Goal: Task Accomplishment & Management: Use online tool/utility

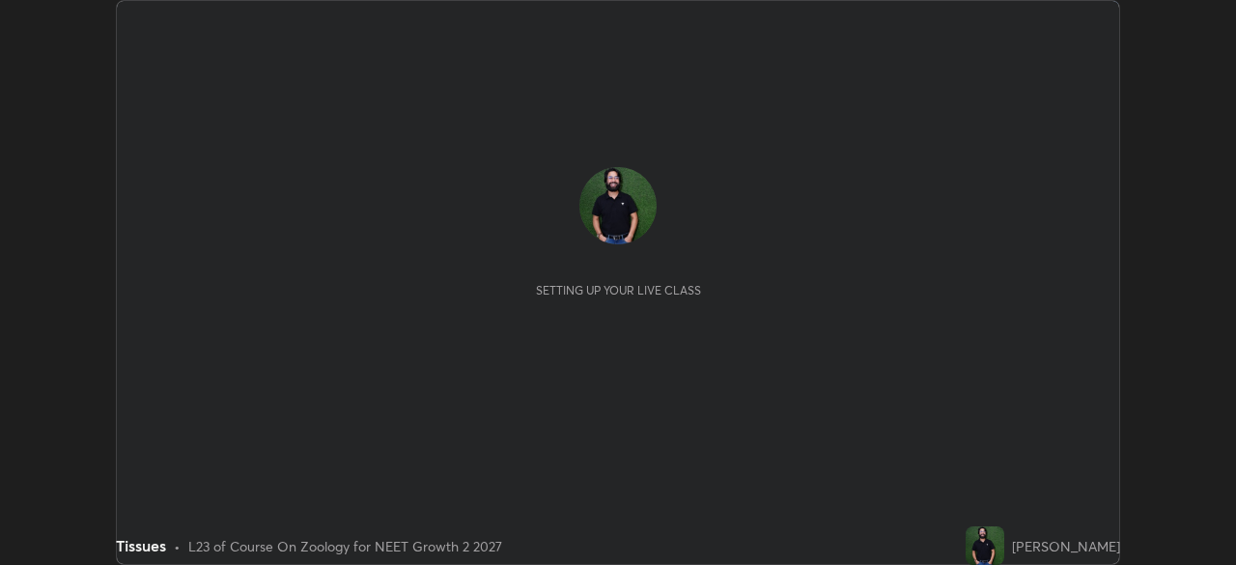
scroll to position [565, 1236]
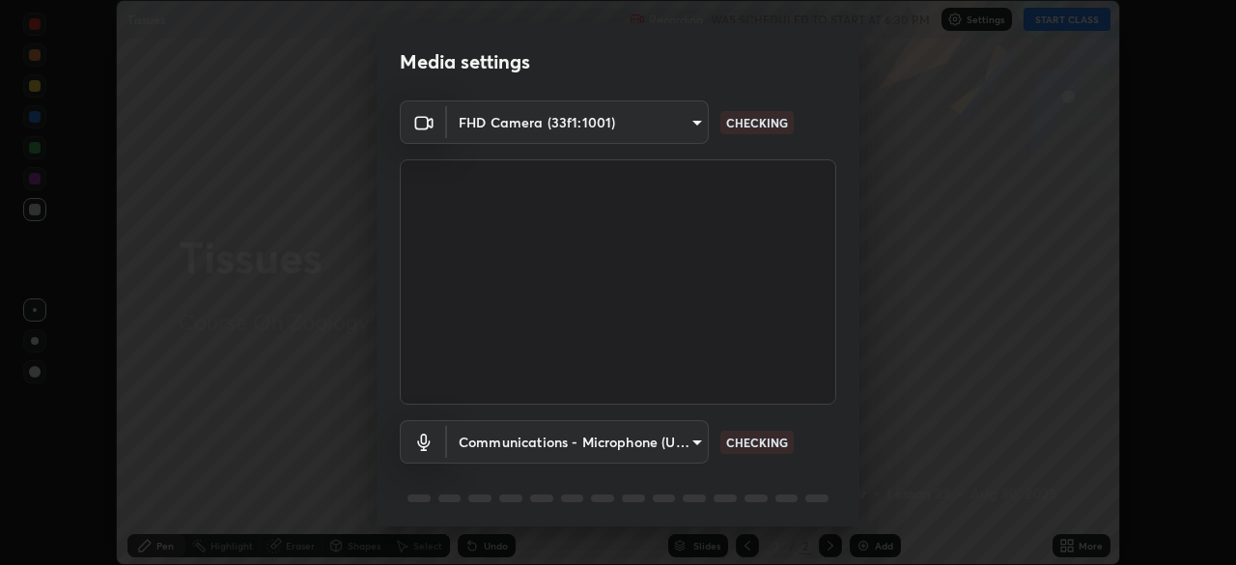
type input "0b0394df5398a873b7d047182dbff5bf8641b4882f7ce2760a0fef017966b62e"
type input "communications"
click at [756, 440] on p "WORKING" at bounding box center [754, 441] width 57 height 17
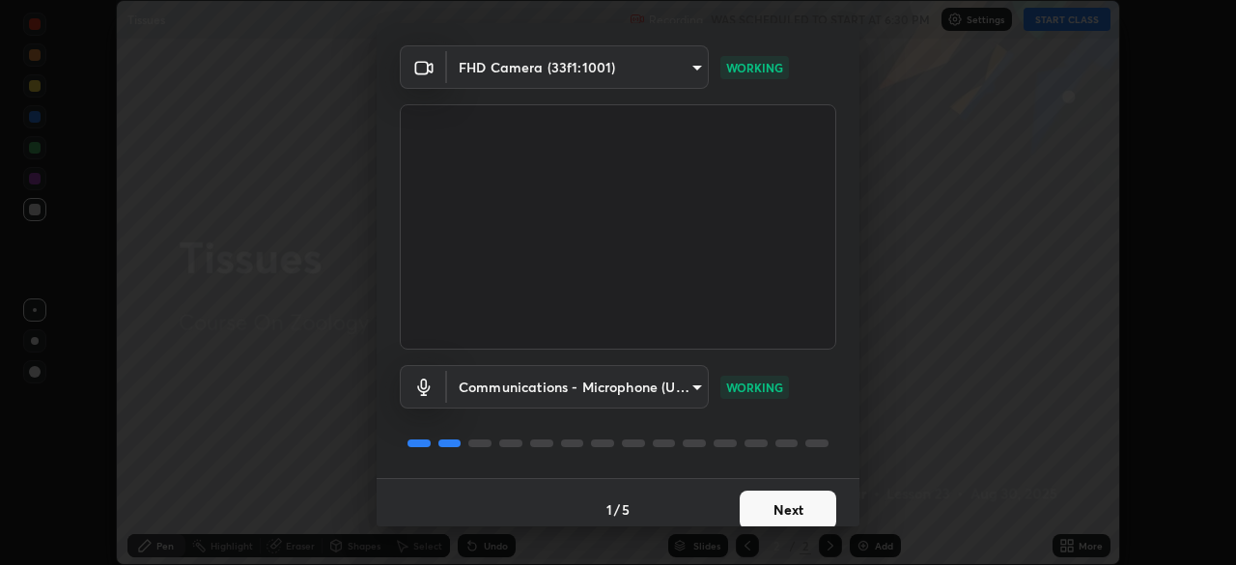
scroll to position [69, 0]
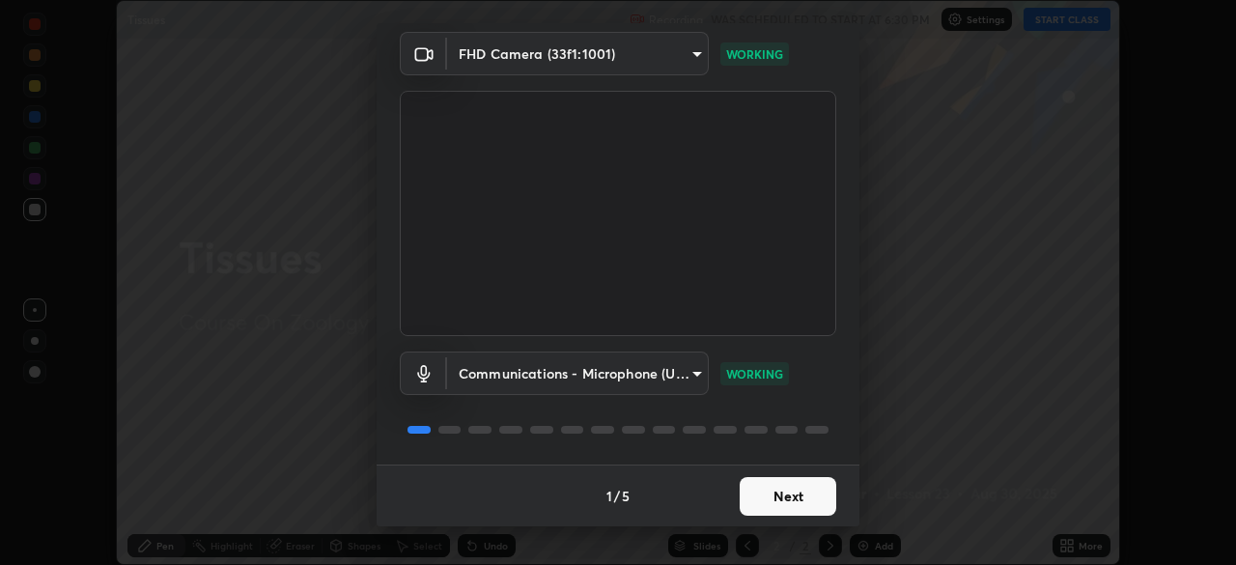
click at [774, 499] on button "Next" at bounding box center [787, 496] width 97 height 39
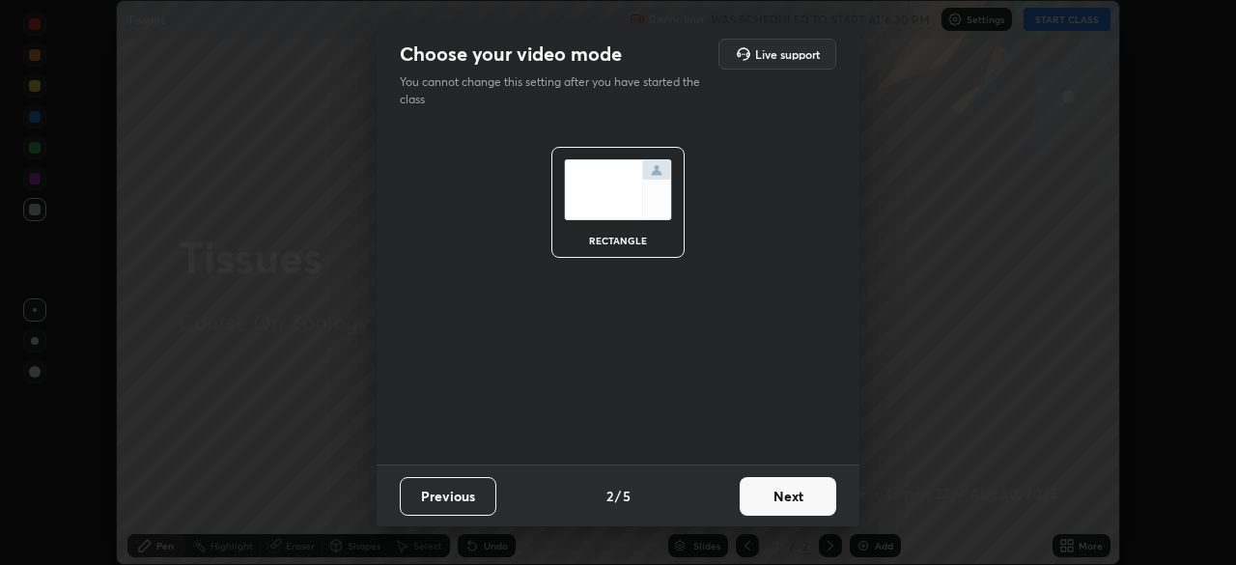
scroll to position [0, 0]
click at [782, 497] on button "Next" at bounding box center [787, 496] width 97 height 39
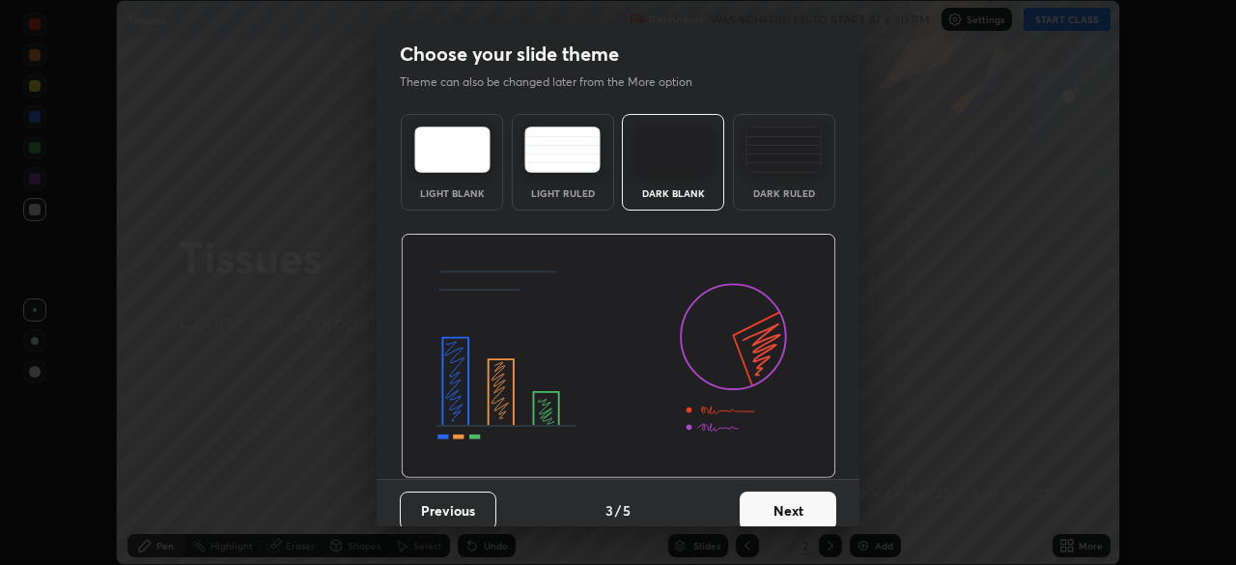
scroll to position [14, 0]
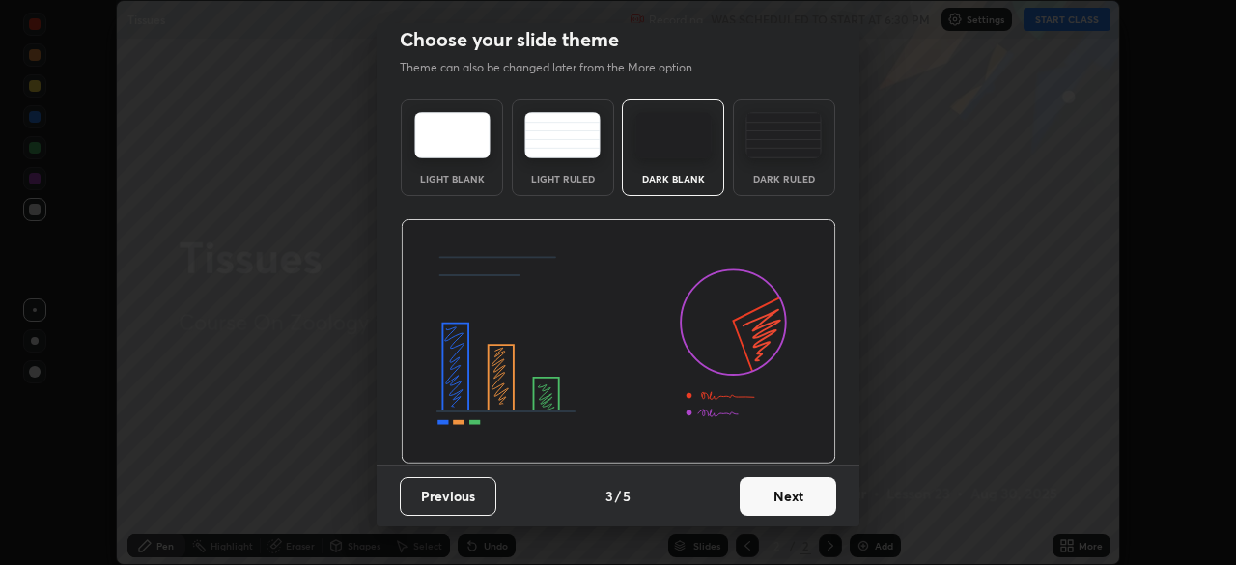
click at [781, 493] on button "Next" at bounding box center [787, 496] width 97 height 39
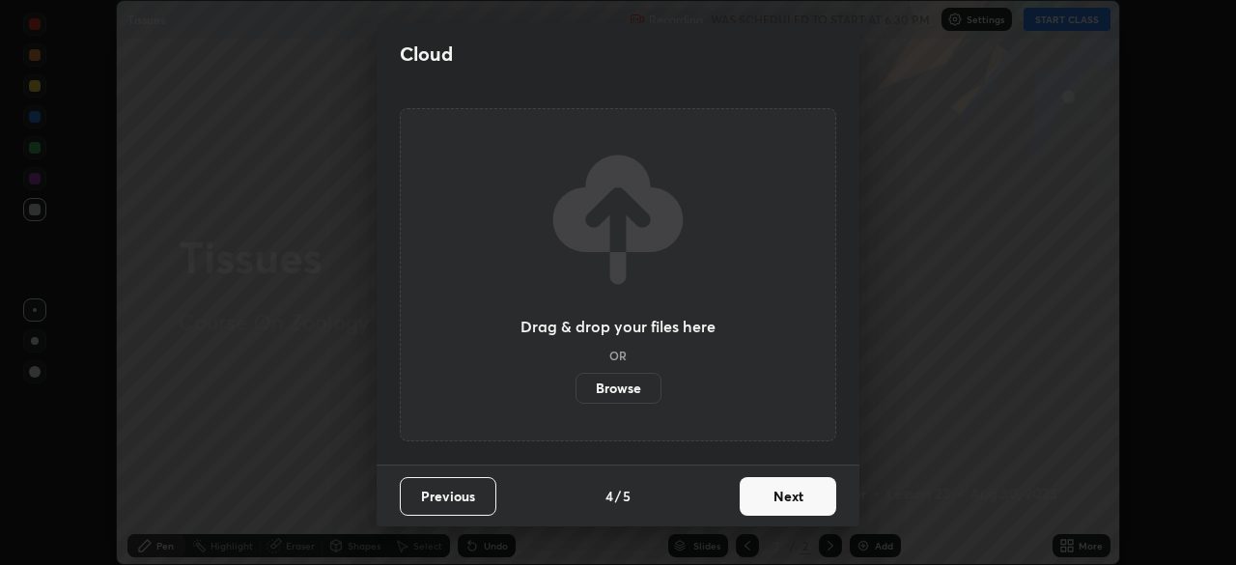
scroll to position [0, 0]
click at [785, 495] on button "Next" at bounding box center [787, 496] width 97 height 39
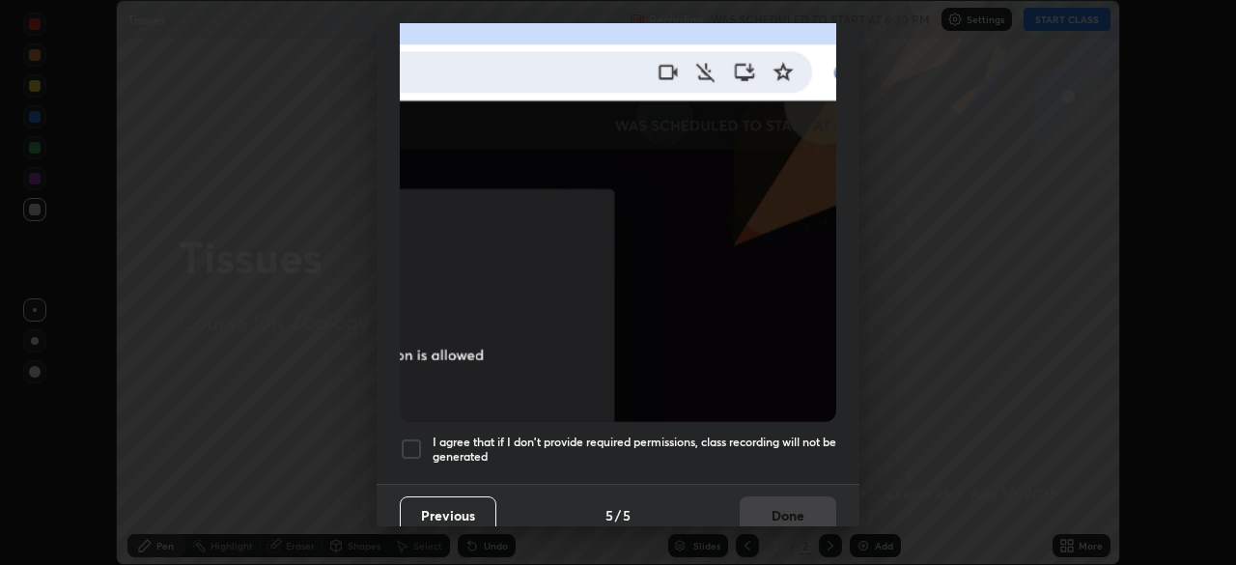
scroll to position [462, 0]
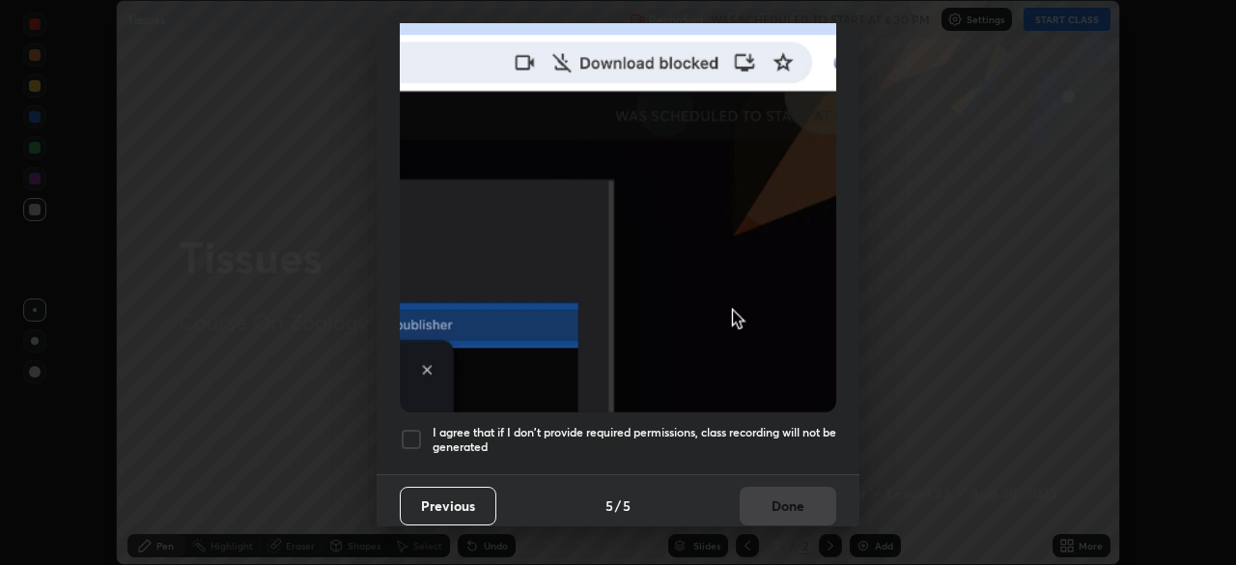
click at [409, 428] on div at bounding box center [411, 439] width 23 height 23
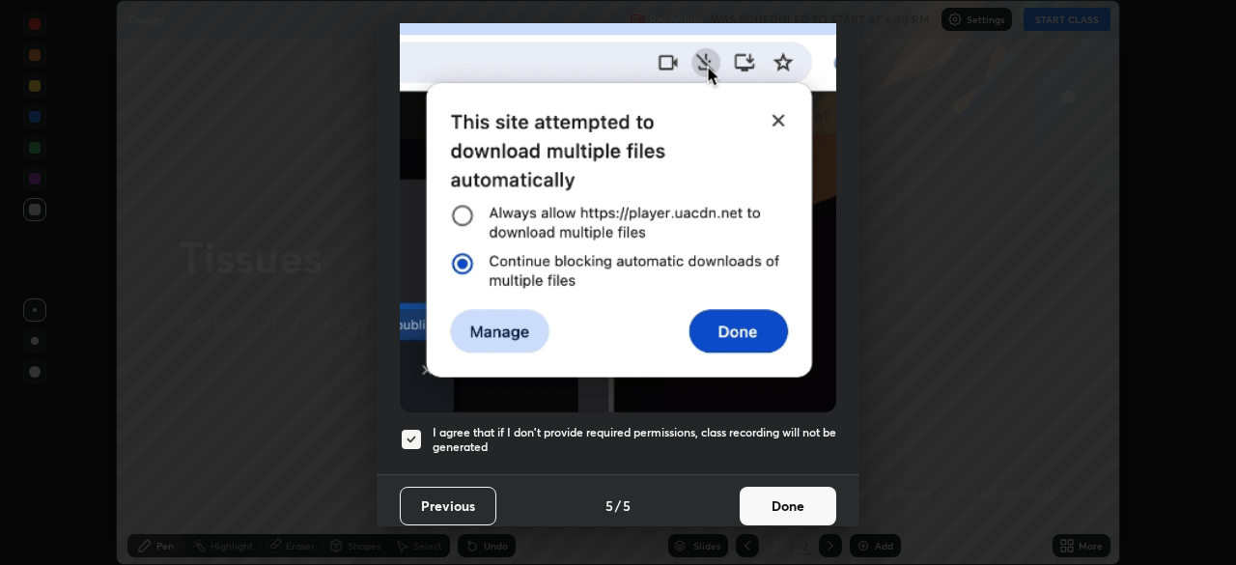
click at [778, 492] on button "Done" at bounding box center [787, 506] width 97 height 39
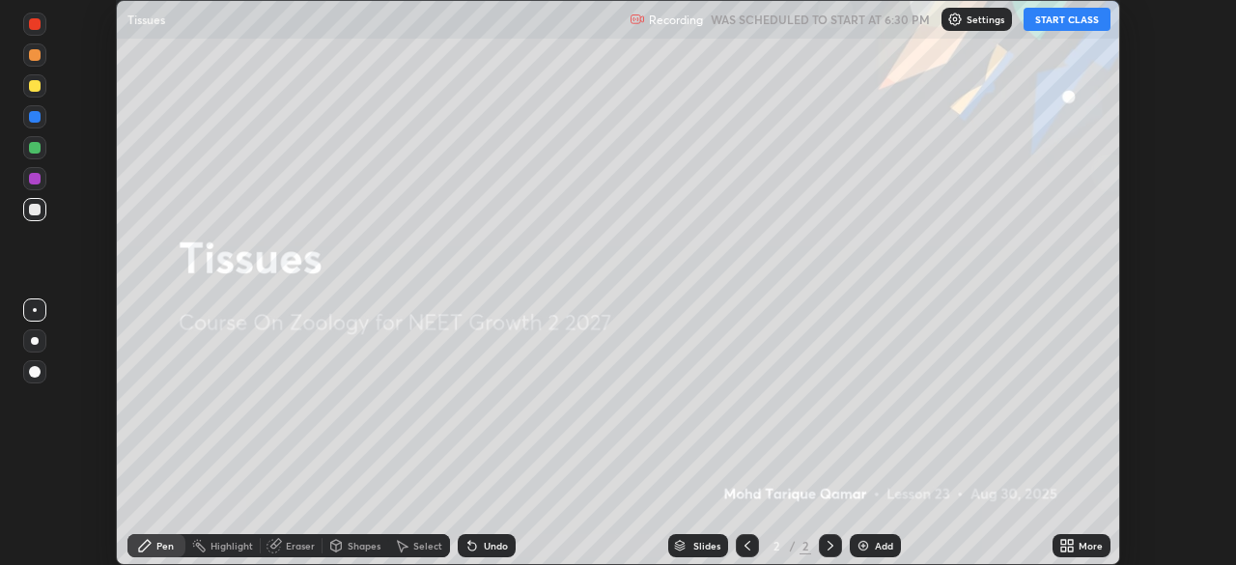
click at [883, 544] on div "Add" at bounding box center [884, 546] width 18 height 10
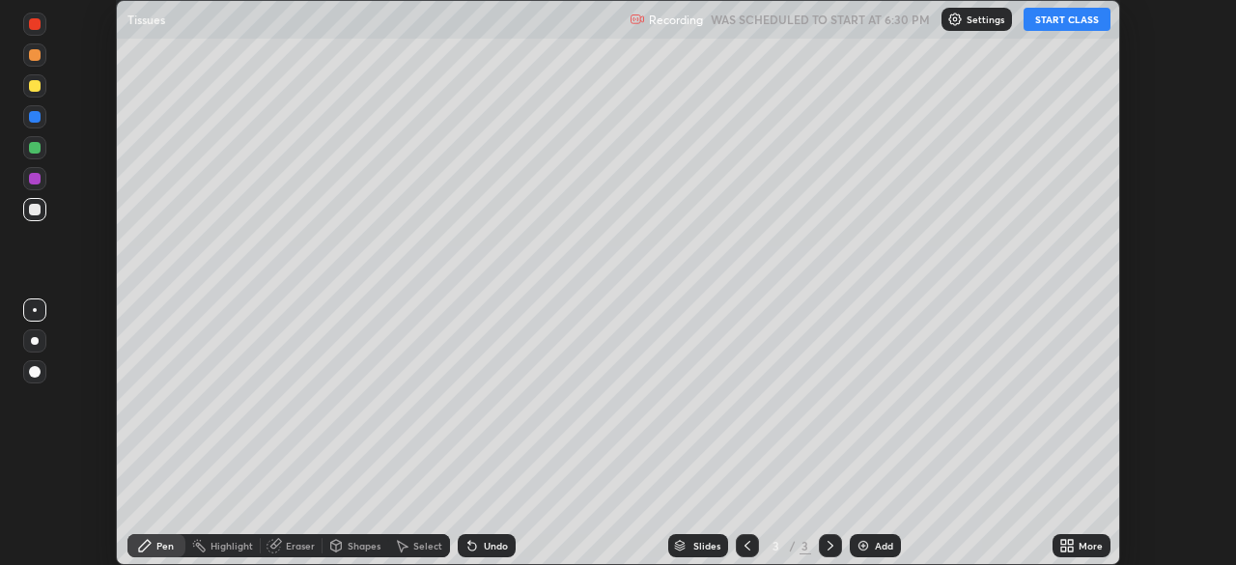
click at [434, 543] on div "Select" at bounding box center [427, 546] width 29 height 10
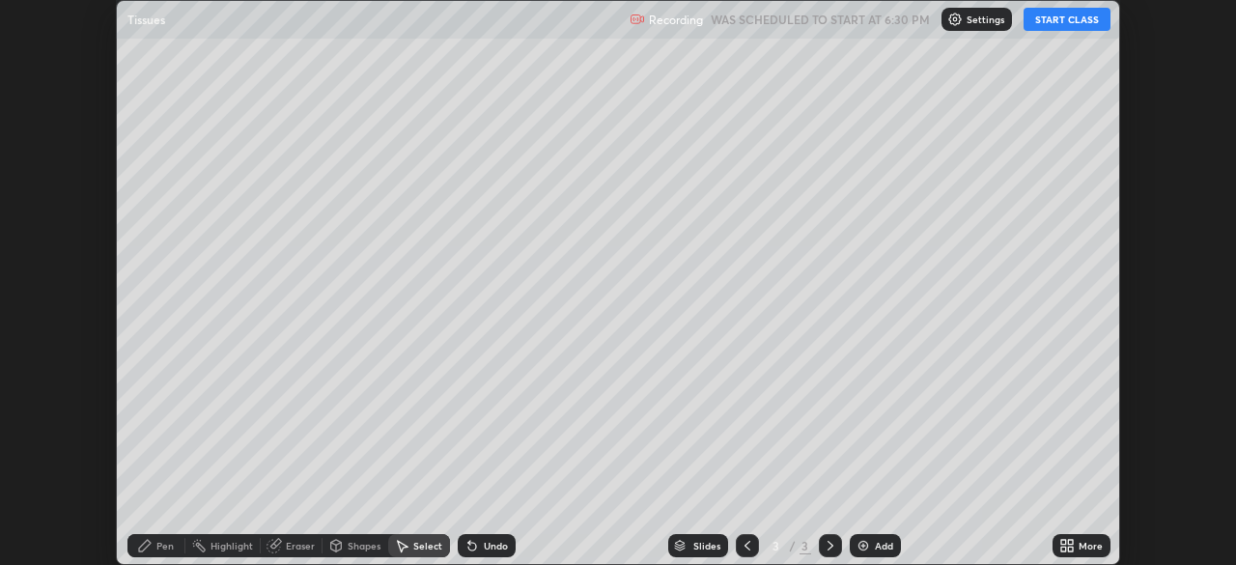
click at [431, 544] on div "Select" at bounding box center [427, 546] width 29 height 10
click at [413, 545] on div "Select" at bounding box center [427, 546] width 29 height 10
click at [422, 547] on div "Select" at bounding box center [427, 546] width 29 height 10
click at [469, 546] on icon at bounding box center [472, 547] width 8 height 8
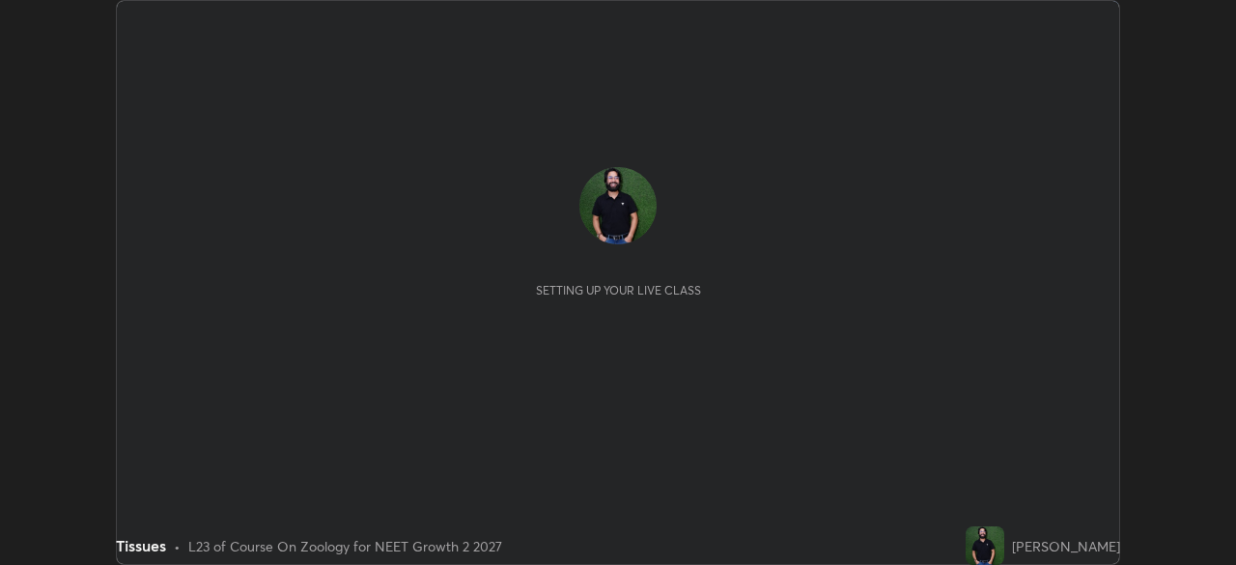
scroll to position [565, 1236]
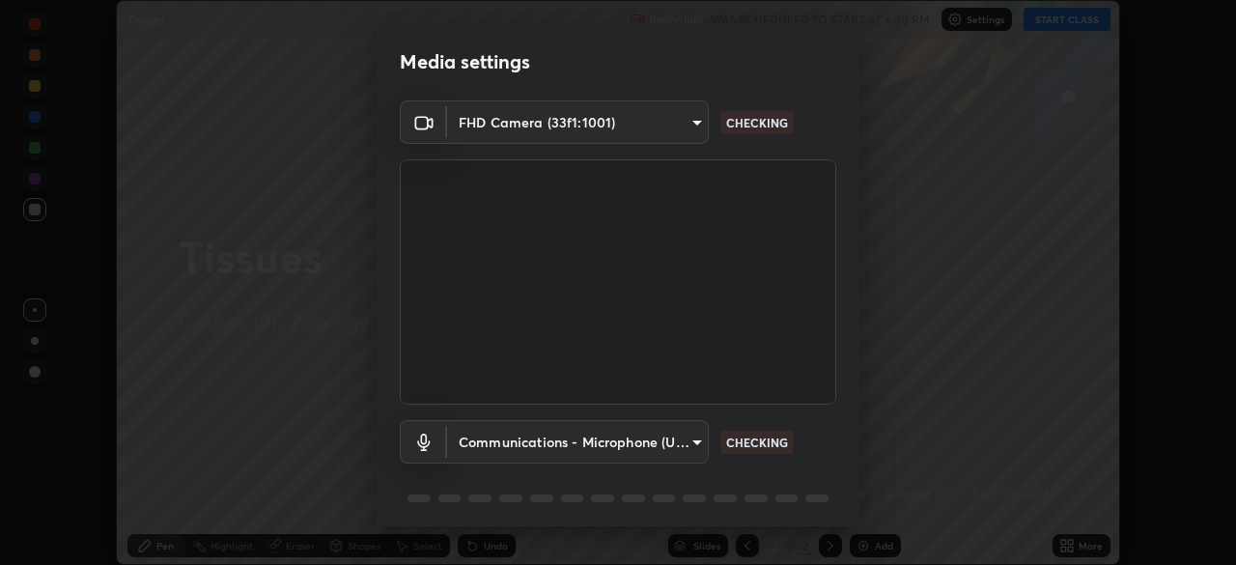
type input "0b0394df5398a873b7d047182dbff5bf8641b4882f7ce2760a0fef017966b62e"
type input "communications"
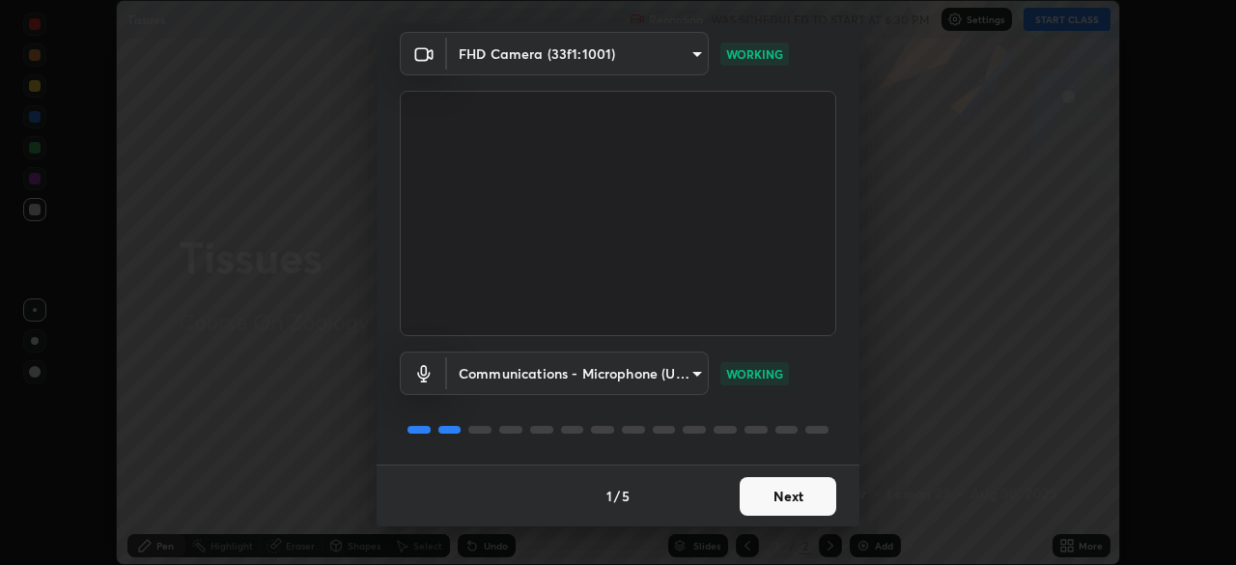
click at [788, 486] on button "Next" at bounding box center [787, 496] width 97 height 39
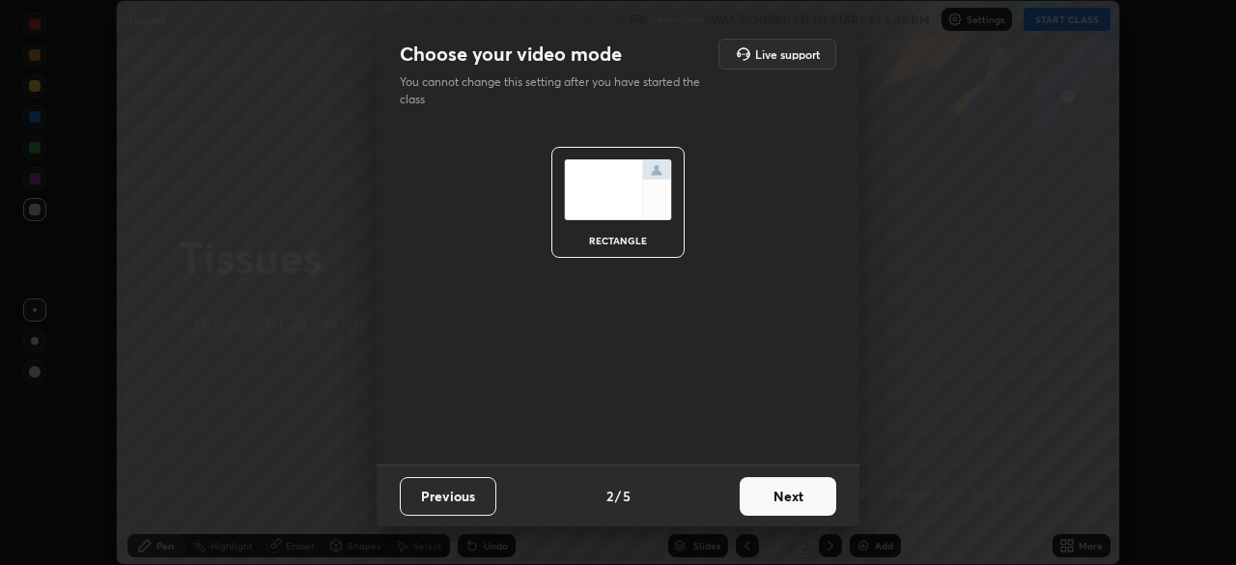
scroll to position [0, 0]
click at [800, 508] on button "Next" at bounding box center [787, 496] width 97 height 39
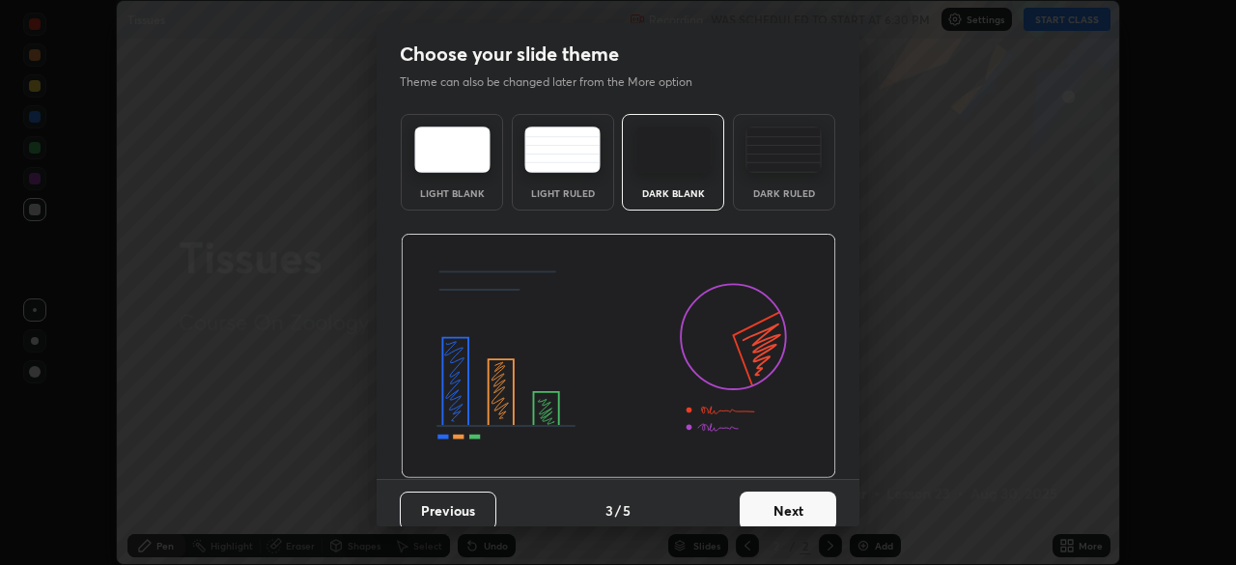
click at [798, 505] on button "Next" at bounding box center [787, 510] width 97 height 39
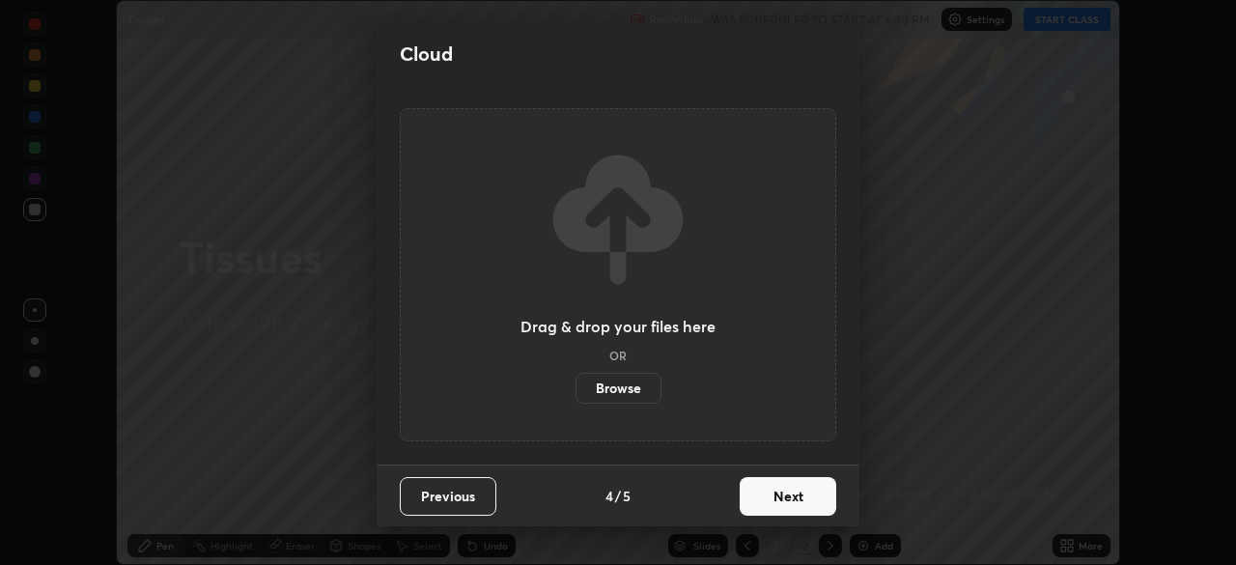
click at [794, 487] on button "Next" at bounding box center [787, 496] width 97 height 39
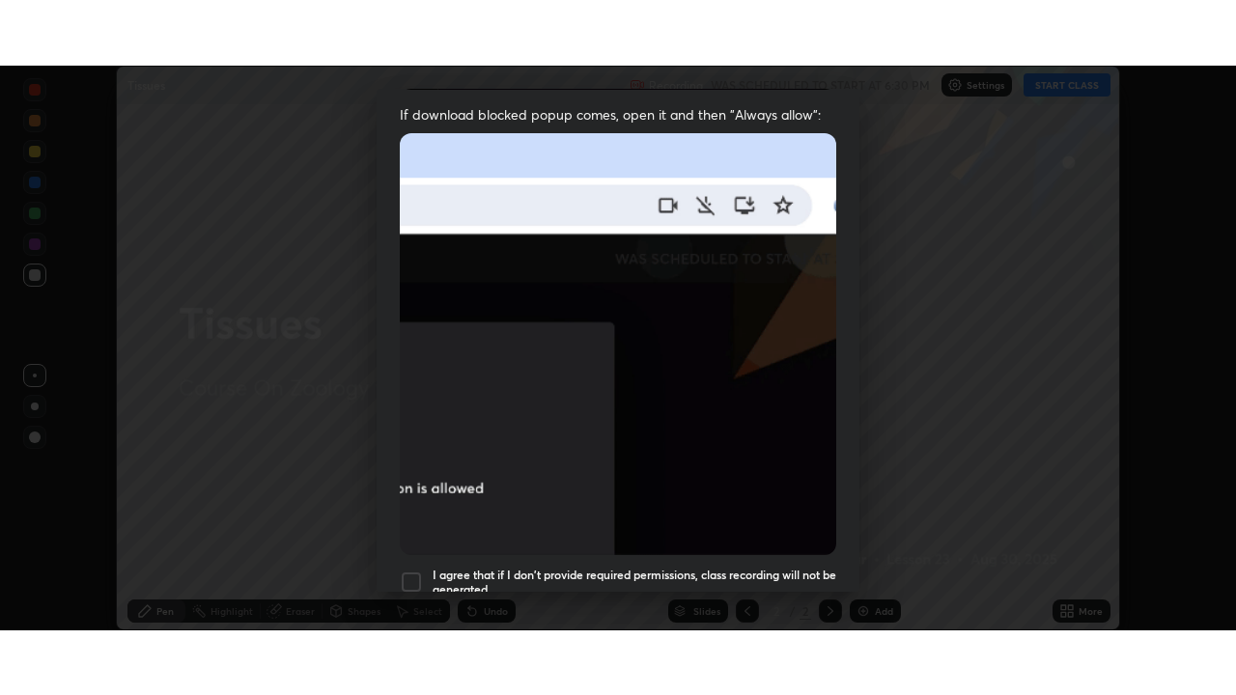
scroll to position [462, 0]
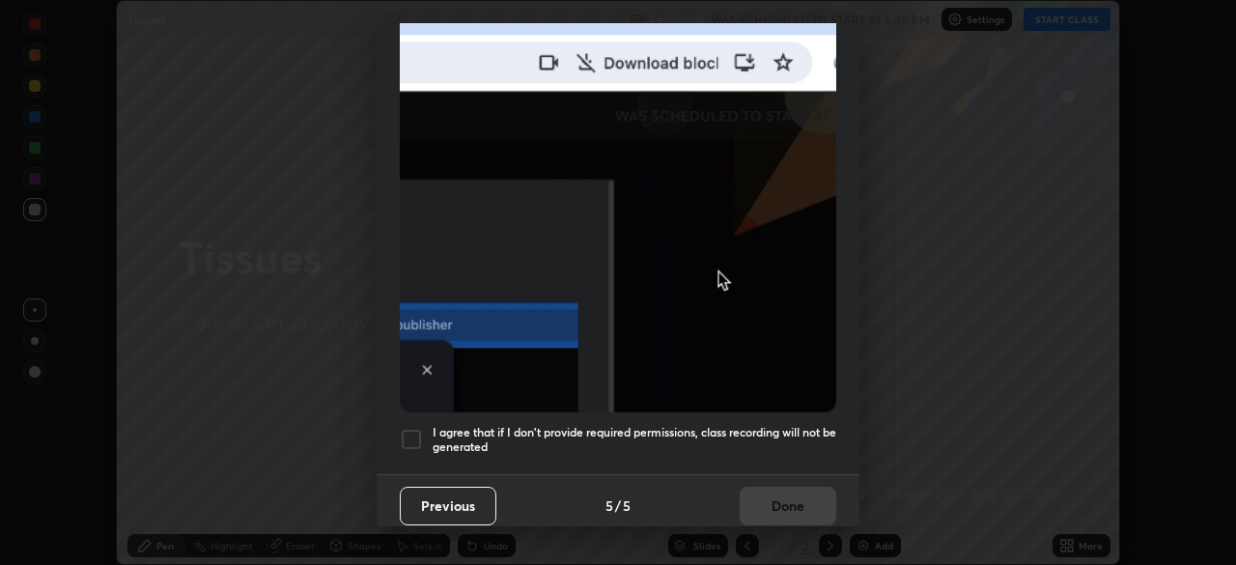
click at [410, 428] on div at bounding box center [411, 439] width 23 height 23
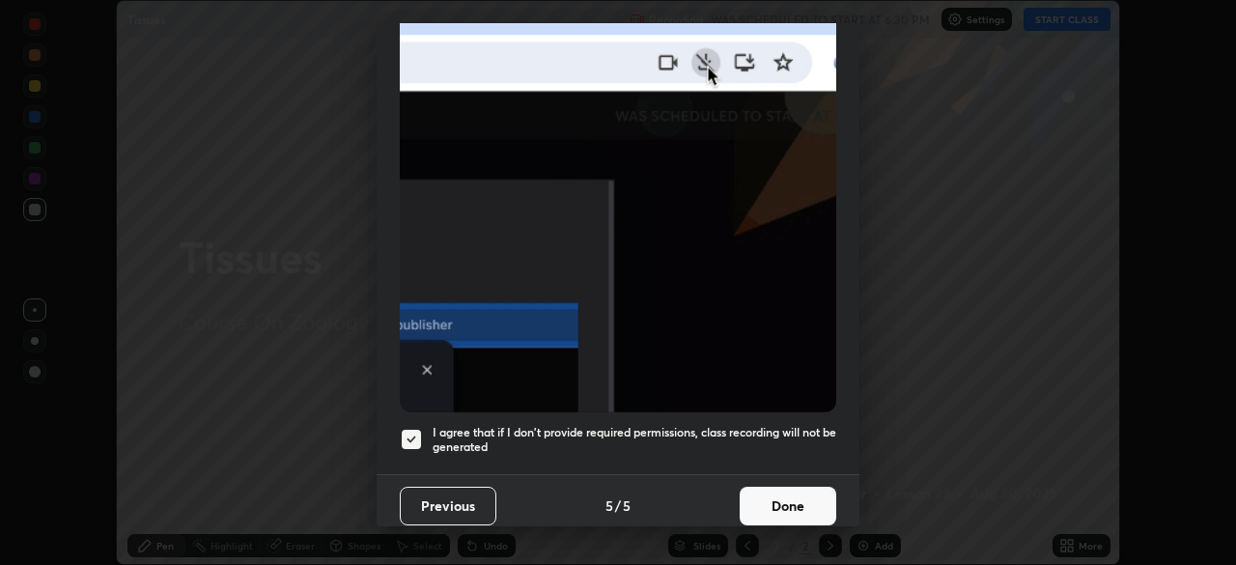
click at [788, 489] on button "Done" at bounding box center [787, 506] width 97 height 39
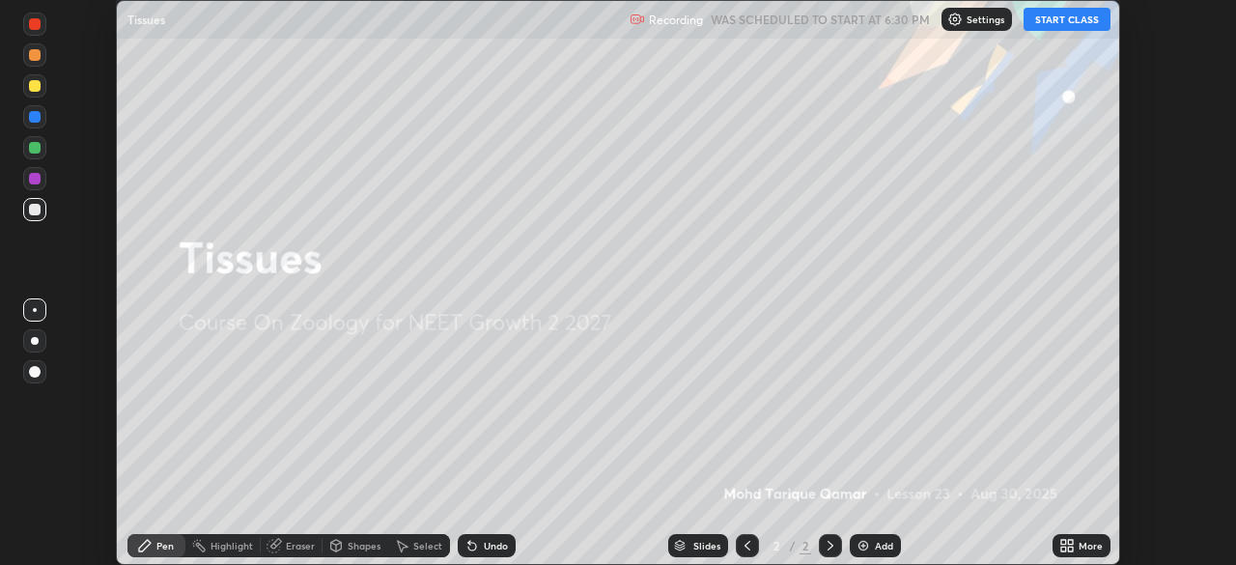
click at [1083, 21] on button "START CLASS" at bounding box center [1066, 19] width 87 height 23
click at [1088, 544] on div "More" at bounding box center [1090, 546] width 24 height 10
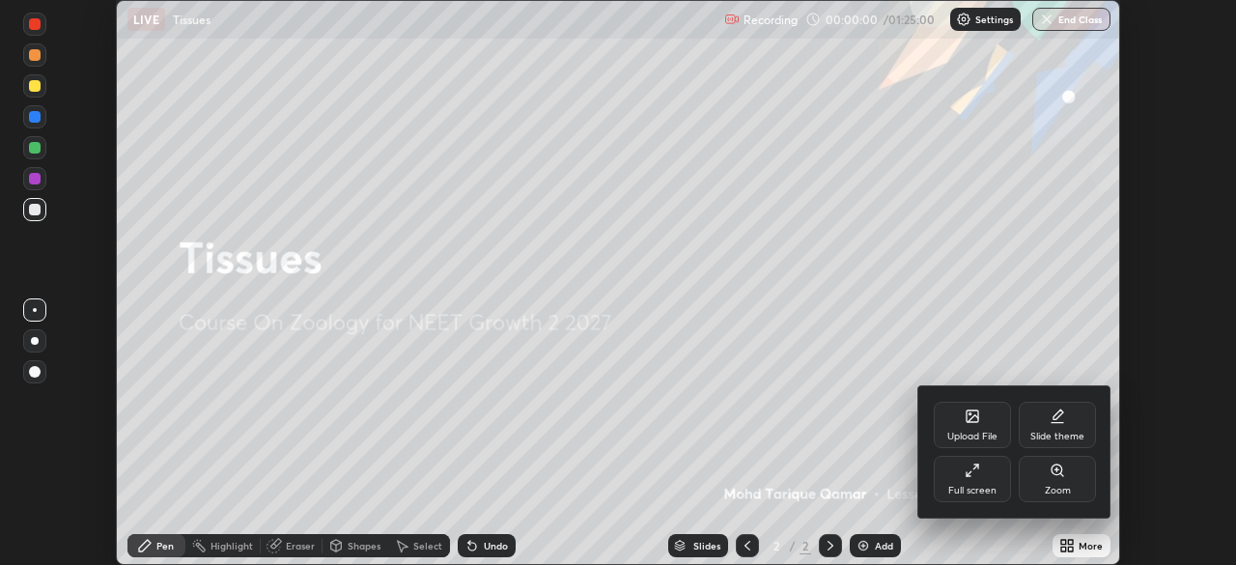
click at [968, 473] on icon at bounding box center [968, 473] width 5 height 5
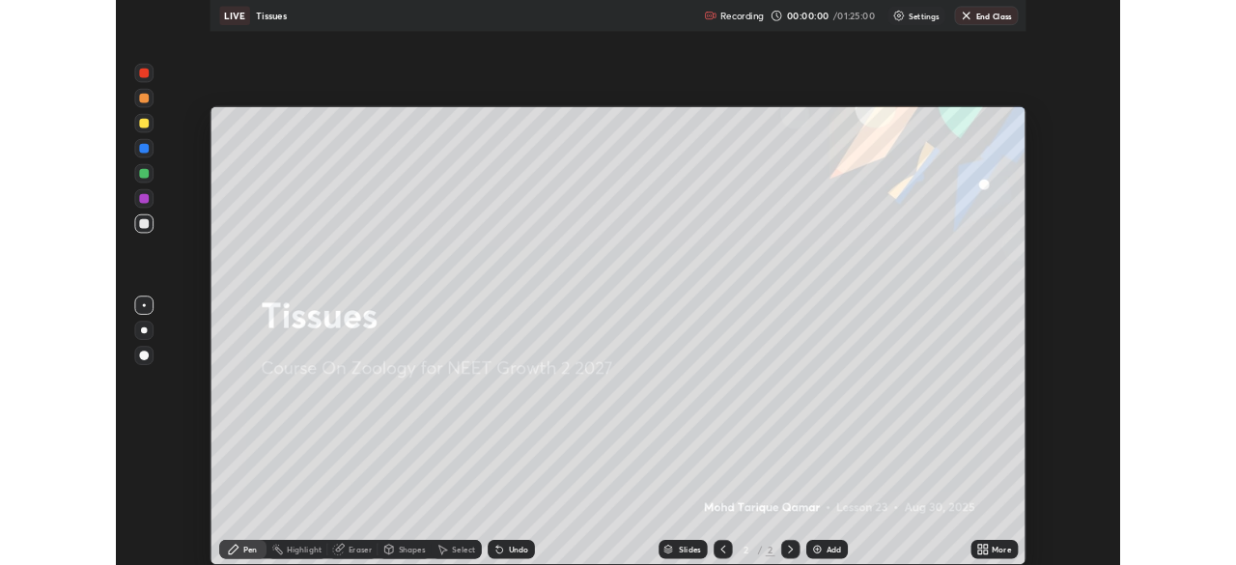
scroll to position [695, 1236]
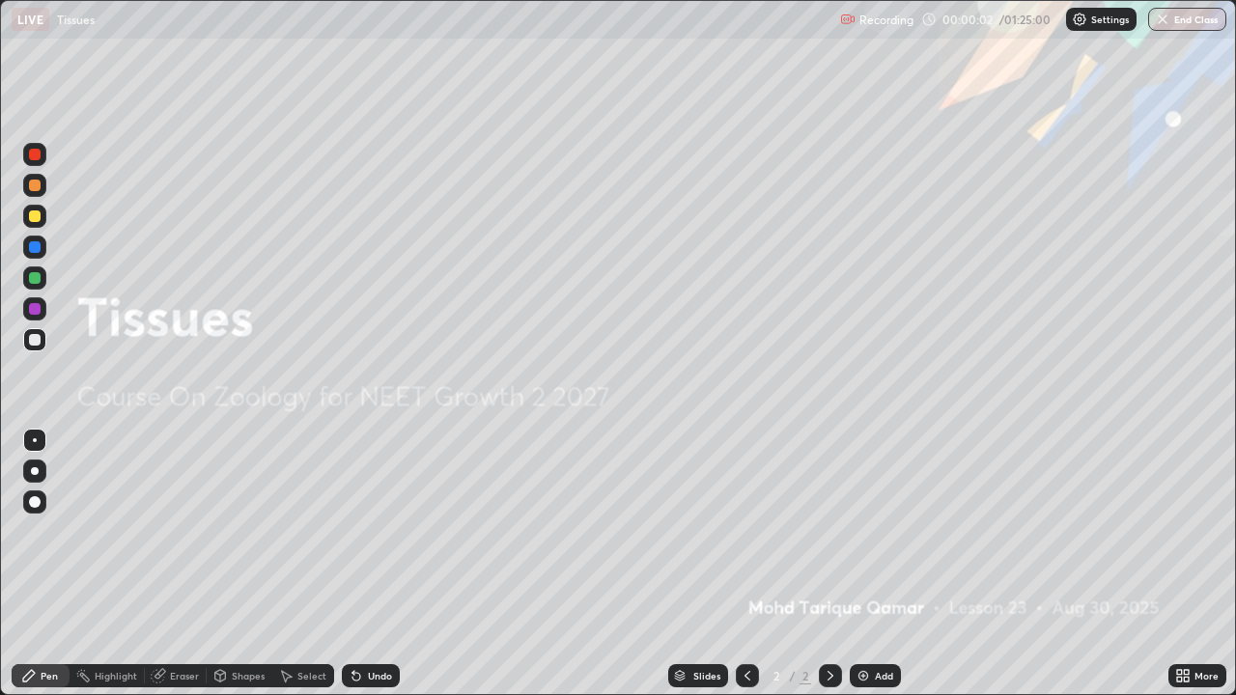
click at [882, 564] on div "Add" at bounding box center [884, 676] width 18 height 10
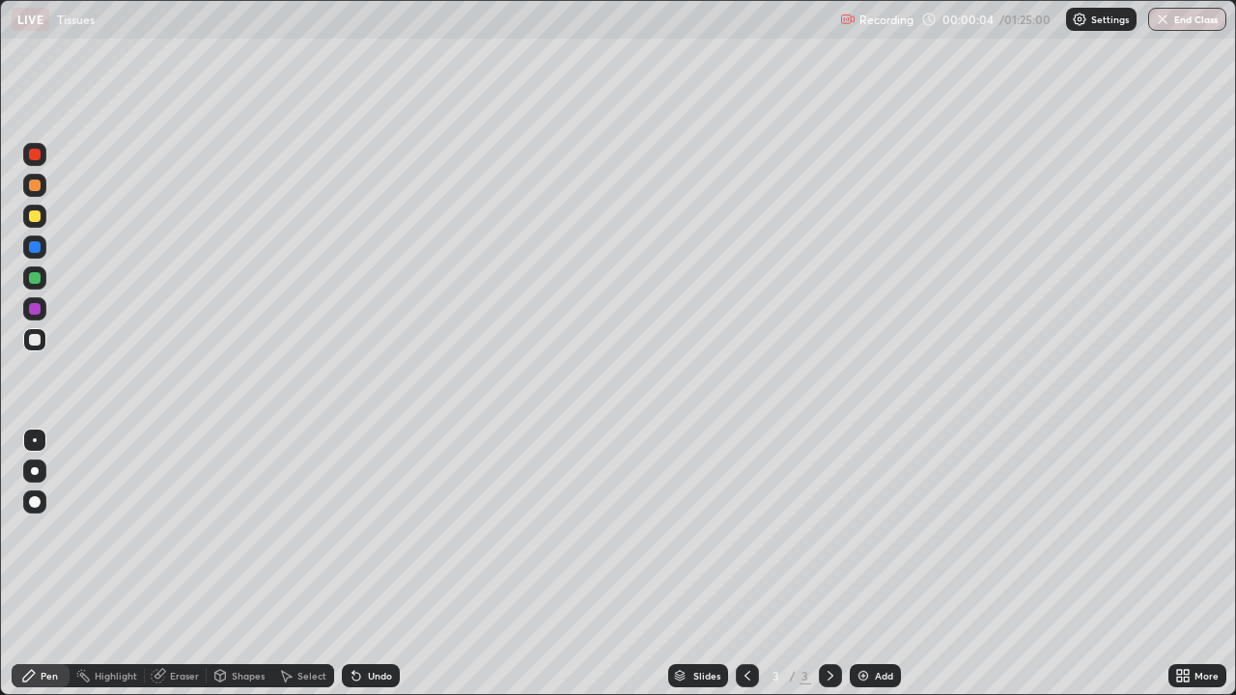
click at [36, 338] on div at bounding box center [35, 340] width 12 height 12
click at [38, 336] on div at bounding box center [35, 340] width 12 height 12
click at [36, 501] on div at bounding box center [35, 502] width 12 height 12
click at [181, 564] on div "Eraser" at bounding box center [184, 676] width 29 height 10
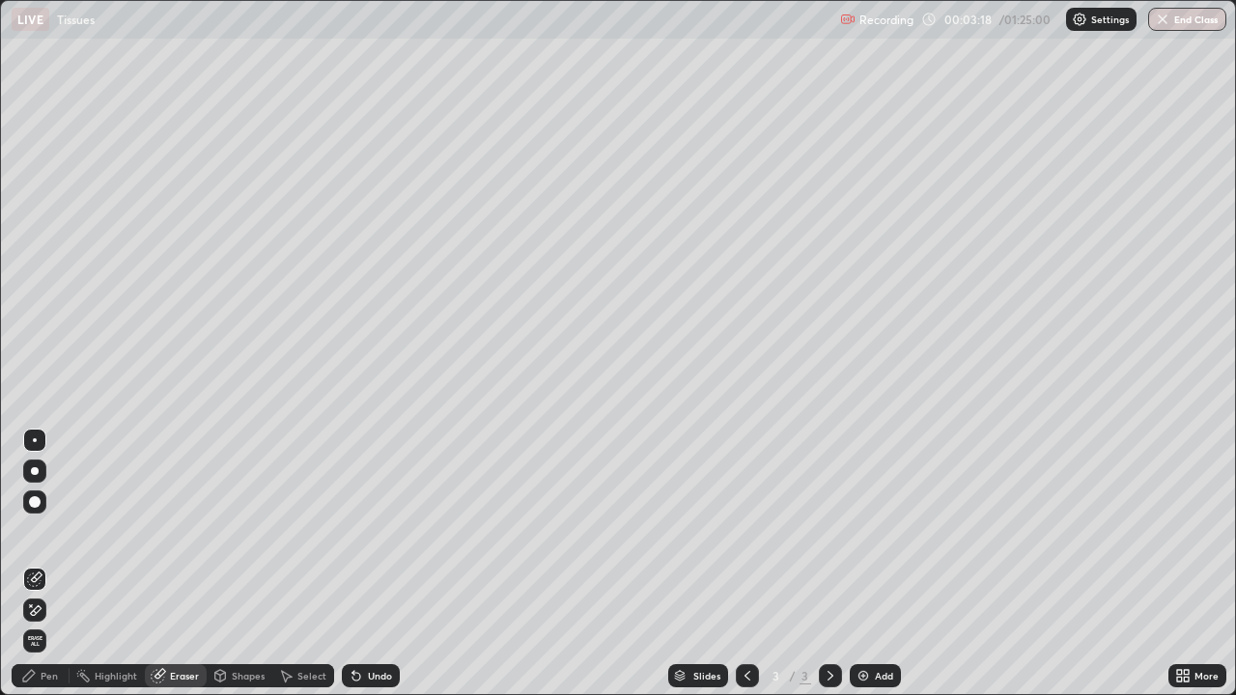
click at [50, 564] on div "Pen" at bounding box center [49, 676] width 17 height 10
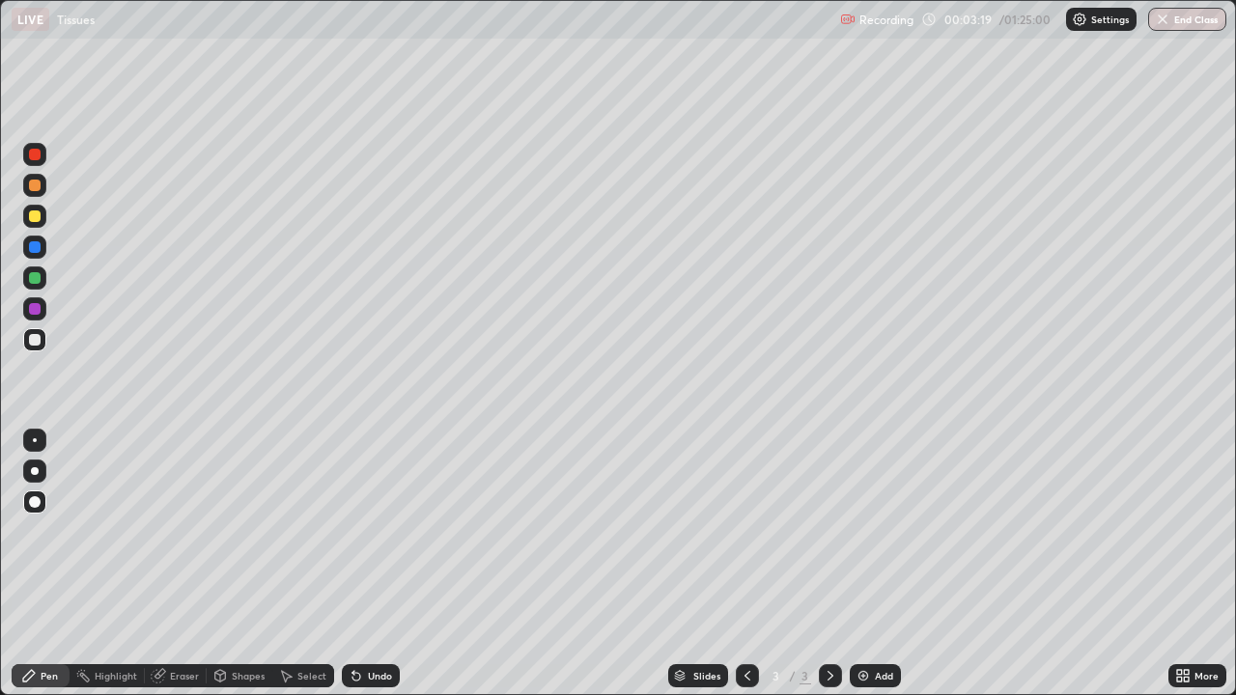
click at [36, 504] on div at bounding box center [35, 502] width 12 height 12
click at [29, 244] on div at bounding box center [35, 247] width 12 height 12
click at [1201, 564] on div "More" at bounding box center [1206, 676] width 24 height 10
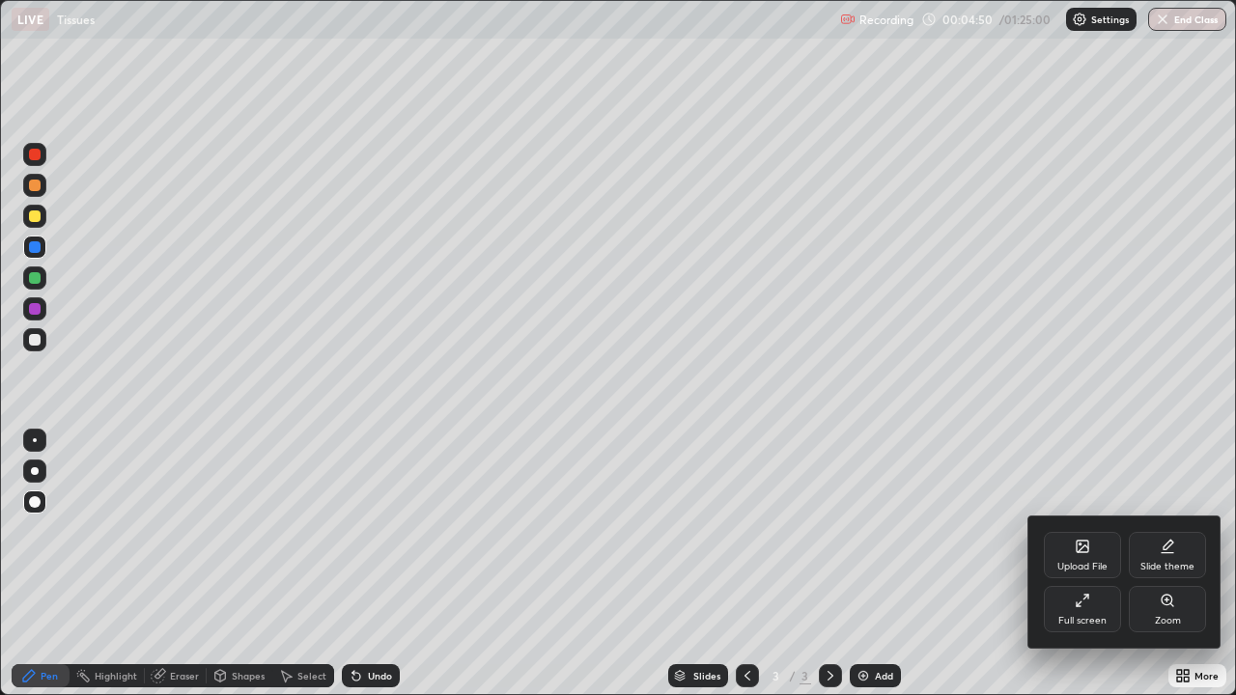
click at [1078, 564] on icon at bounding box center [1081, 600] width 15 height 15
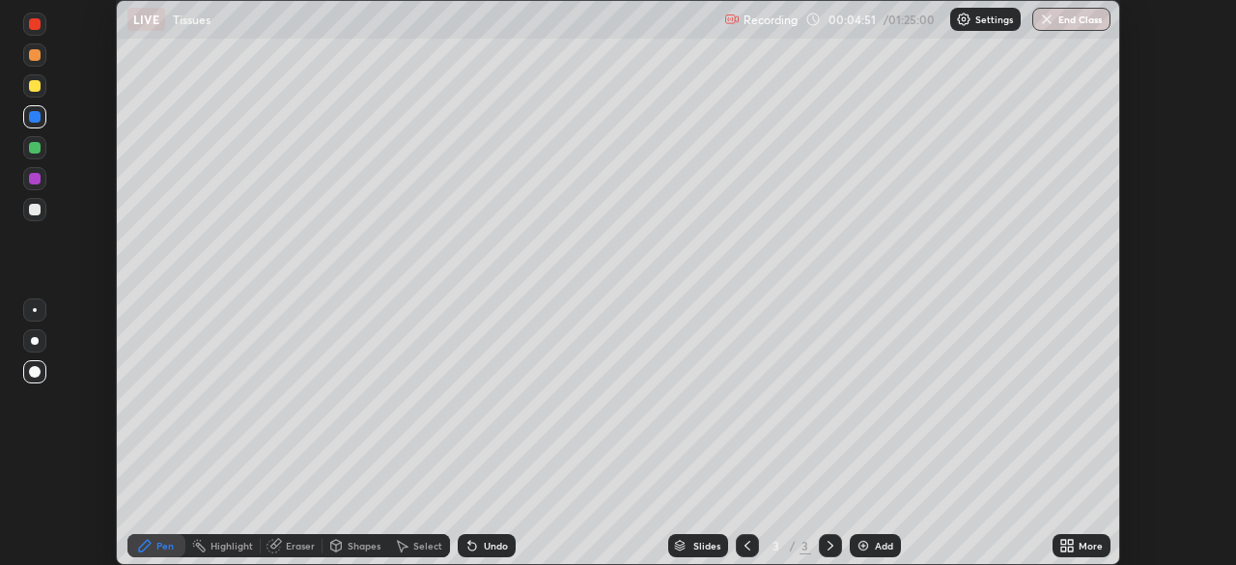
scroll to position [95968, 95297]
